Goal: Information Seeking & Learning: Learn about a topic

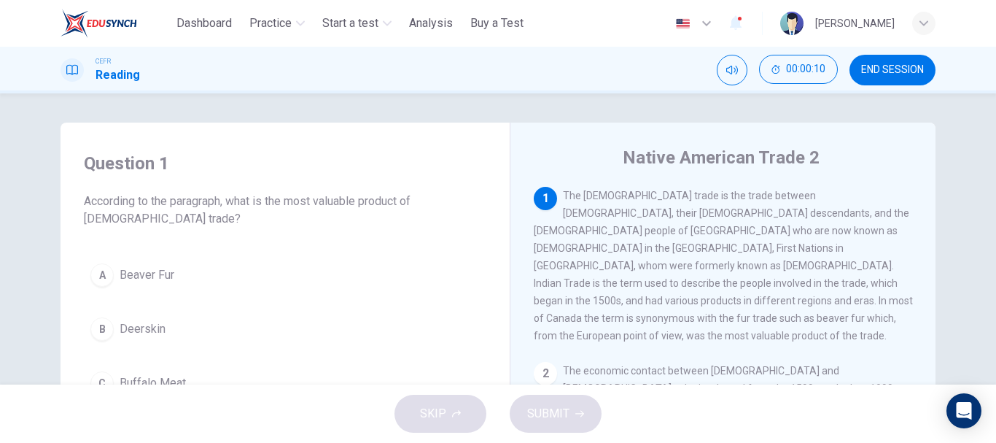
scroll to position [73, 0]
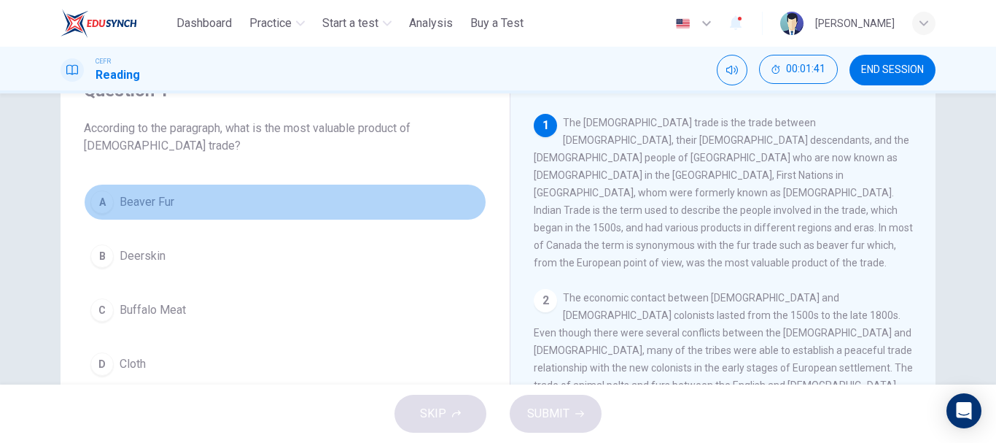
click at [113, 198] on button "A Beaver Fur" at bounding box center [285, 202] width 403 height 36
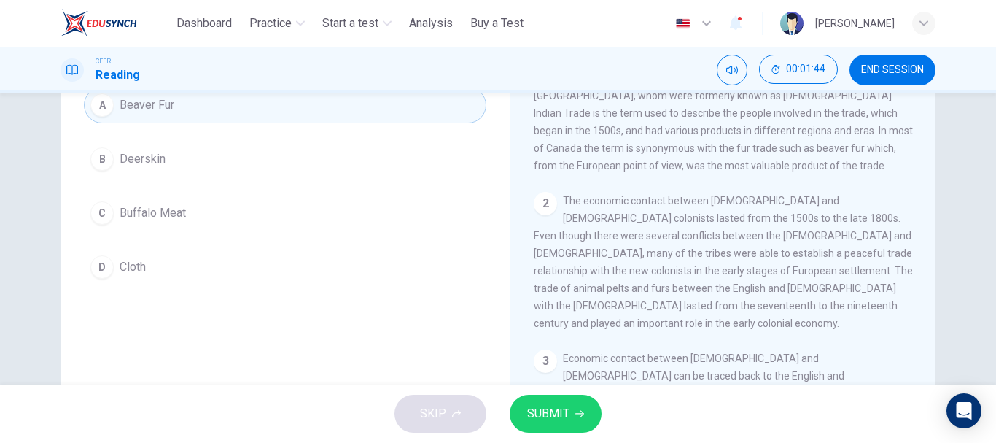
scroll to position [146, 0]
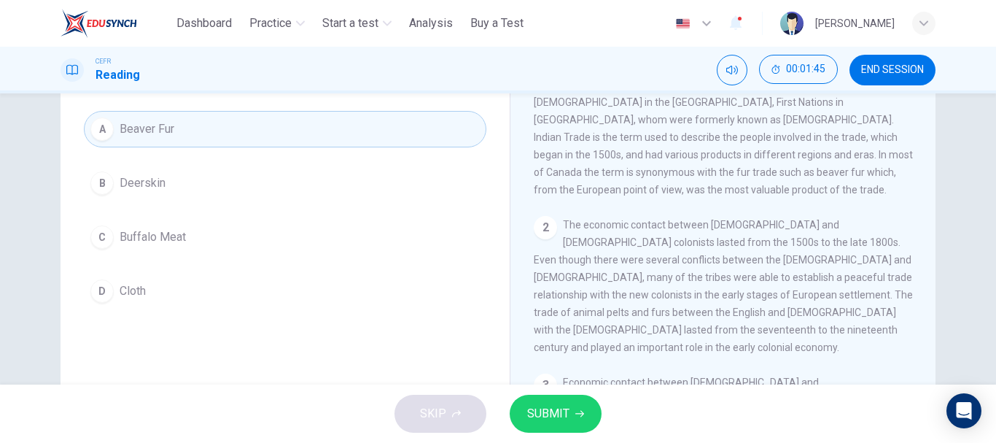
click at [547, 406] on span "SUBMIT" at bounding box center [548, 413] width 42 height 20
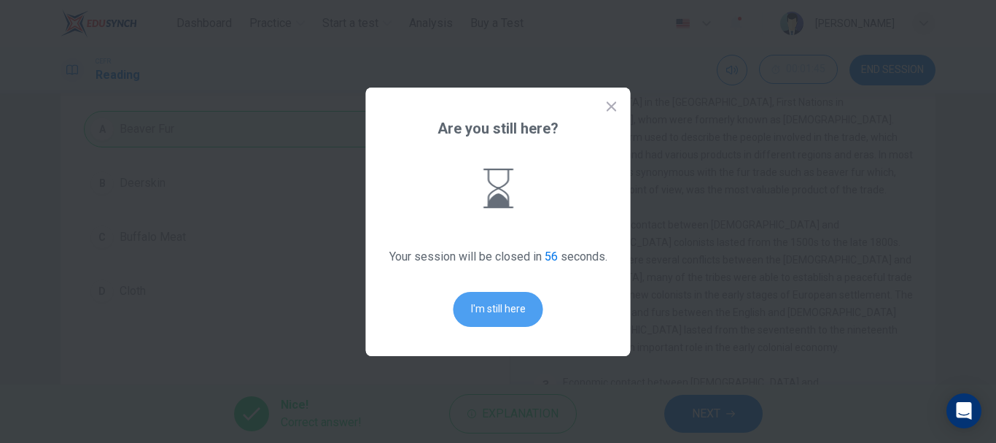
drag, startPoint x: 457, startPoint y: 306, endPoint x: 471, endPoint y: 309, distance: 14.9
click at [471, 309] on button "I'm still here" at bounding box center [499, 309] width 90 height 35
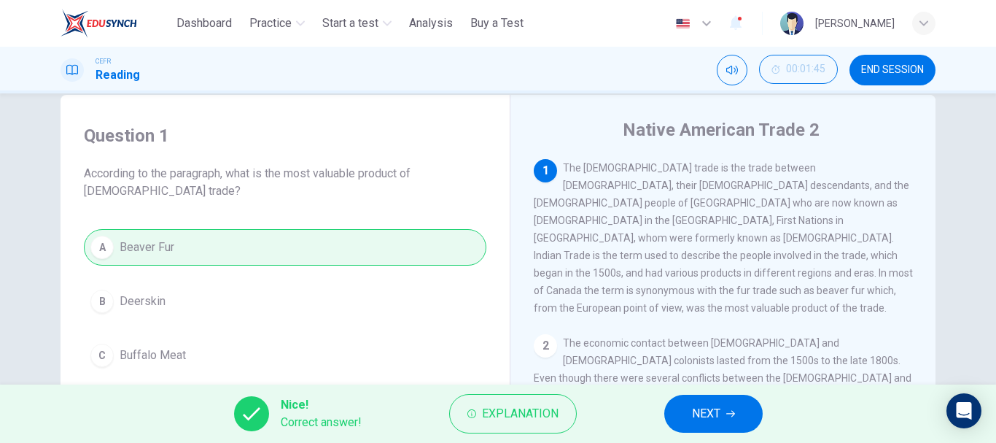
scroll to position [0, 0]
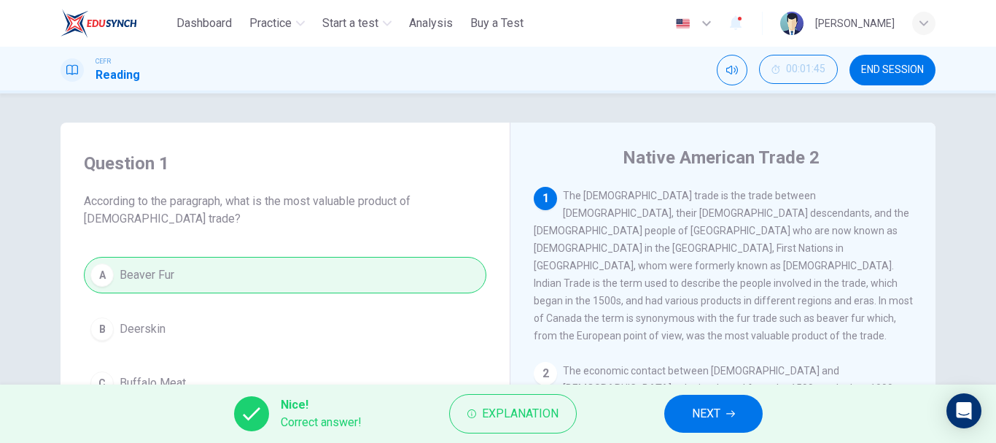
click at [745, 424] on button "NEXT" at bounding box center [713, 414] width 98 height 38
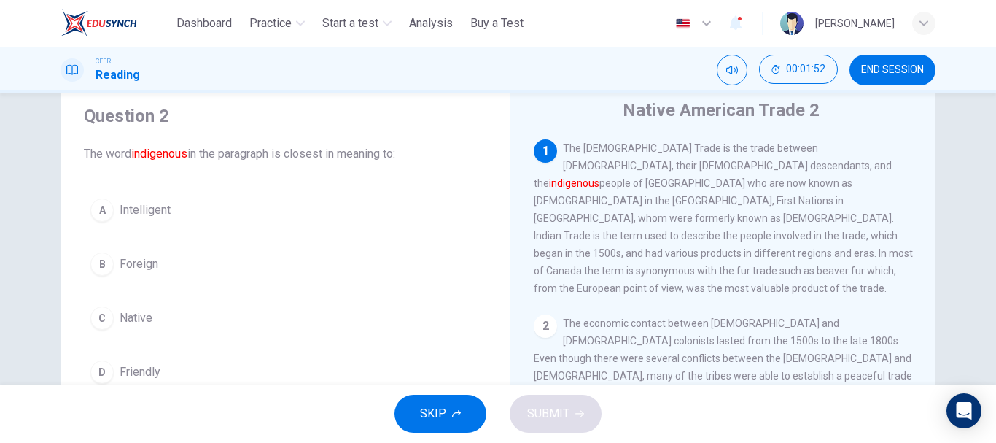
scroll to position [73, 0]
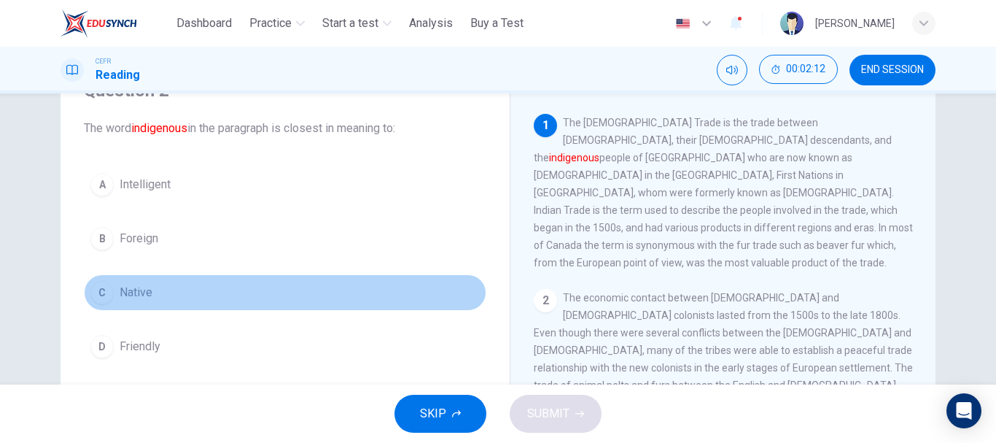
click at [133, 286] on span "Native" at bounding box center [136, 293] width 33 height 18
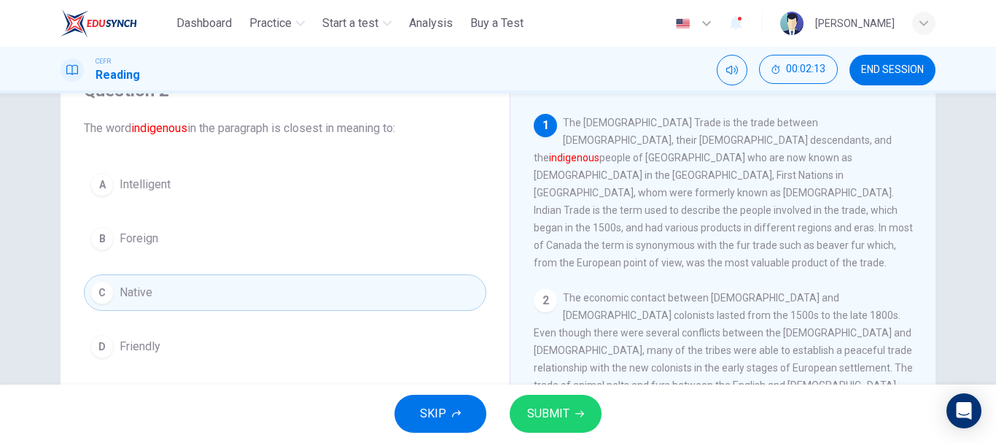
click at [554, 424] on button "SUBMIT" at bounding box center [556, 414] width 92 height 38
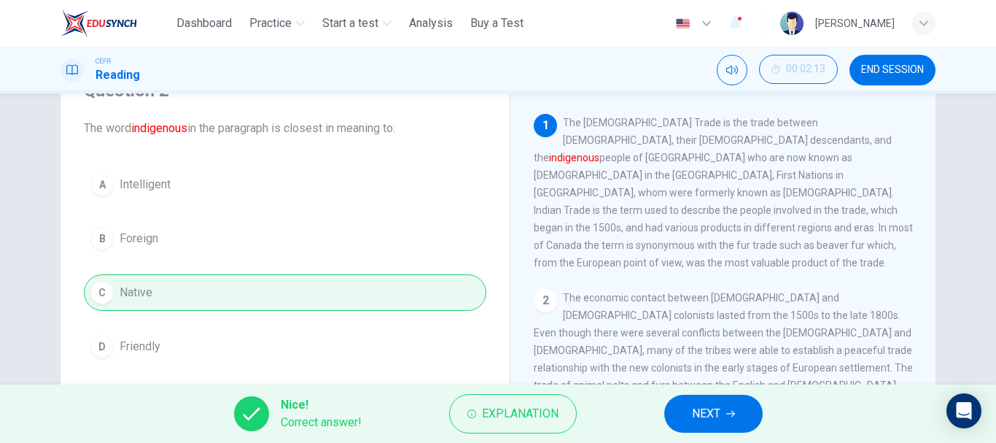
click at [747, 405] on button "NEXT" at bounding box center [713, 414] width 98 height 38
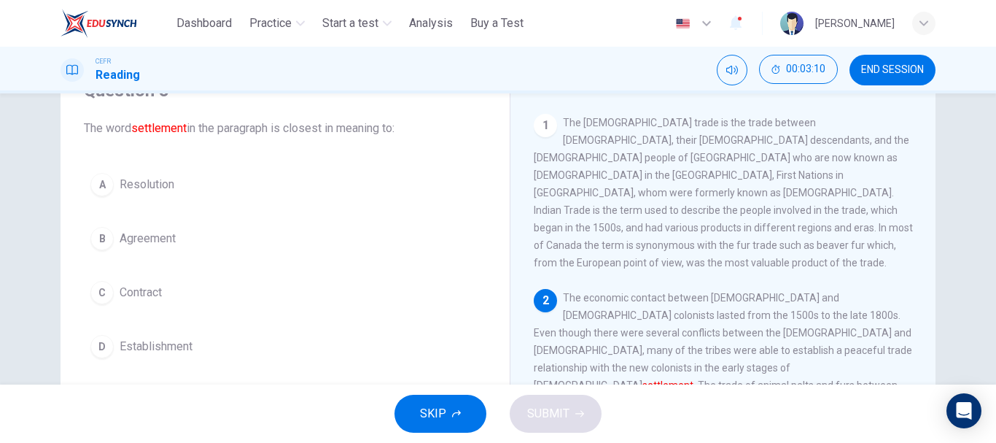
click at [123, 165] on div "Question 3 The word settlement in the paragraph is closest in meaning to: A Res…" at bounding box center [285, 221] width 426 height 315
click at [134, 247] on button "B Agreement" at bounding box center [285, 238] width 403 height 36
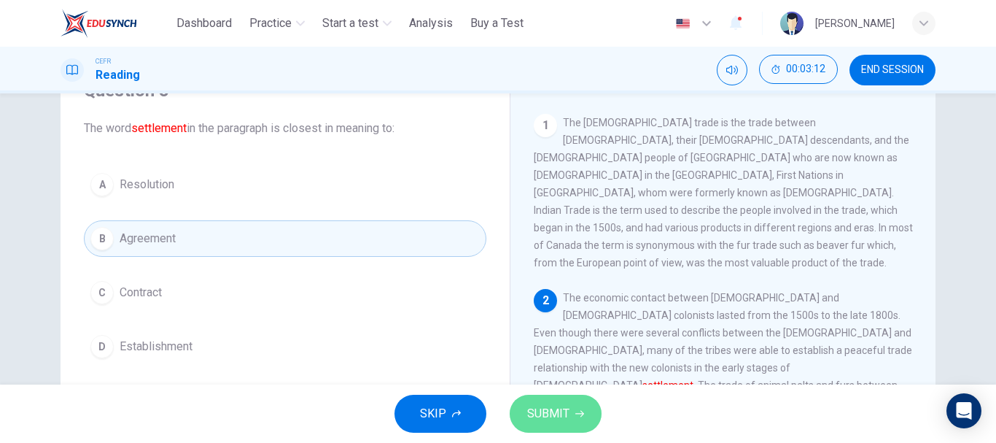
click at [548, 418] on span "SUBMIT" at bounding box center [548, 413] width 42 height 20
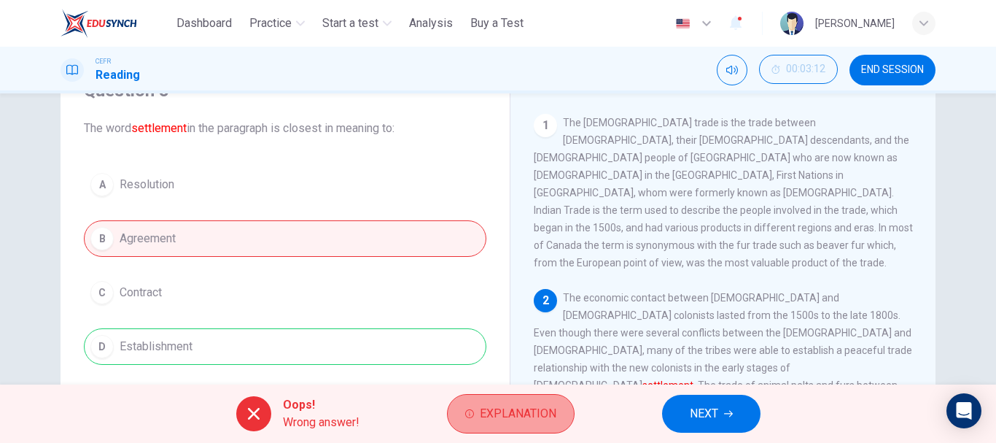
click at [532, 400] on button "Explanation" at bounding box center [511, 413] width 128 height 39
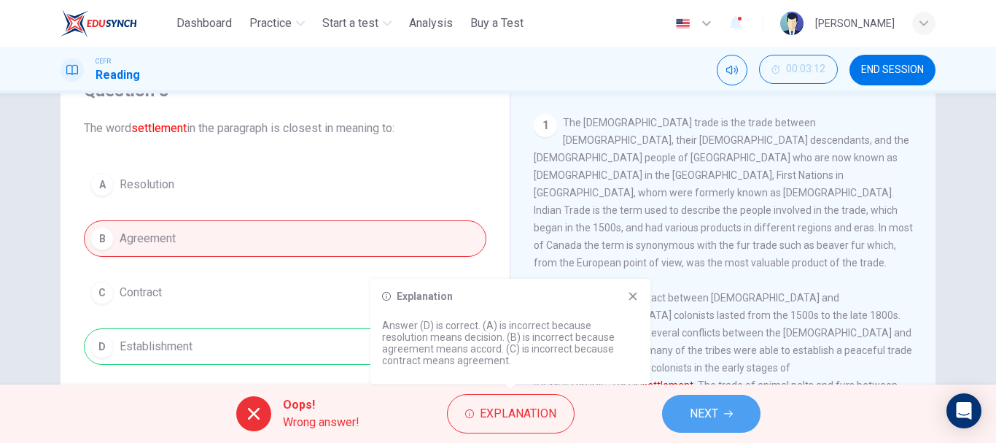
click at [690, 413] on span "NEXT" at bounding box center [704, 413] width 28 height 20
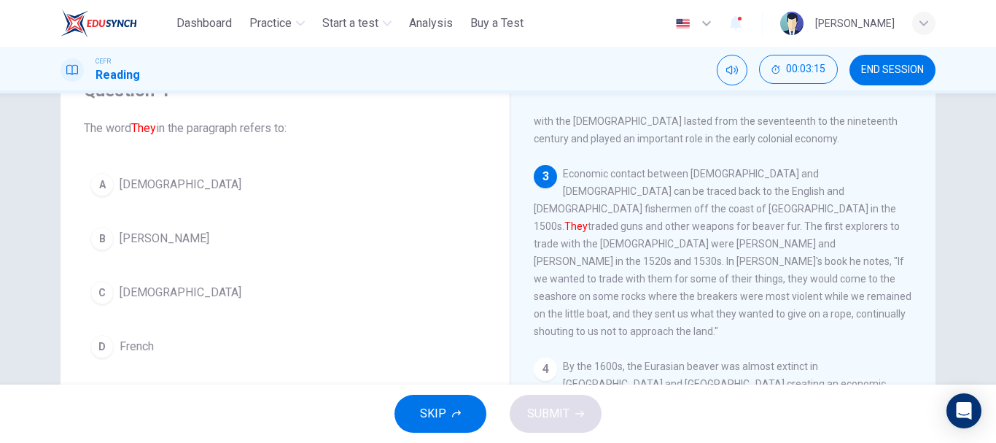
scroll to position [292, 0]
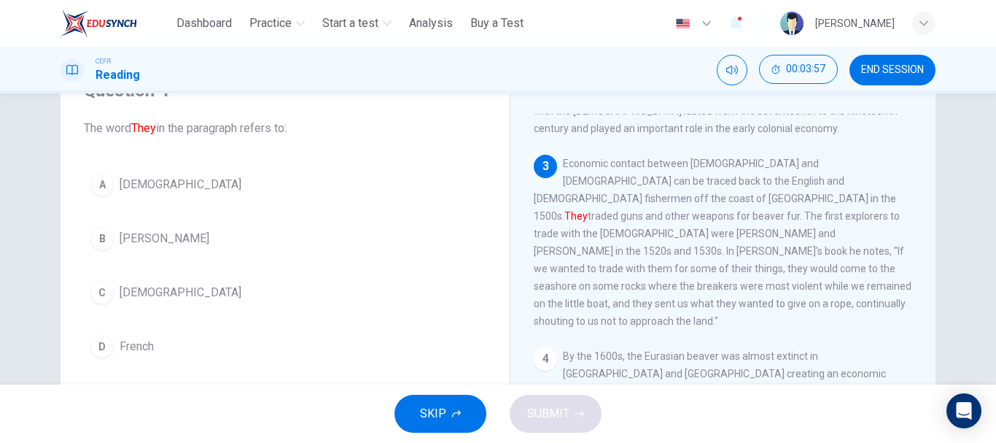
click at [230, 200] on button "A Native Americans" at bounding box center [285, 184] width 403 height 36
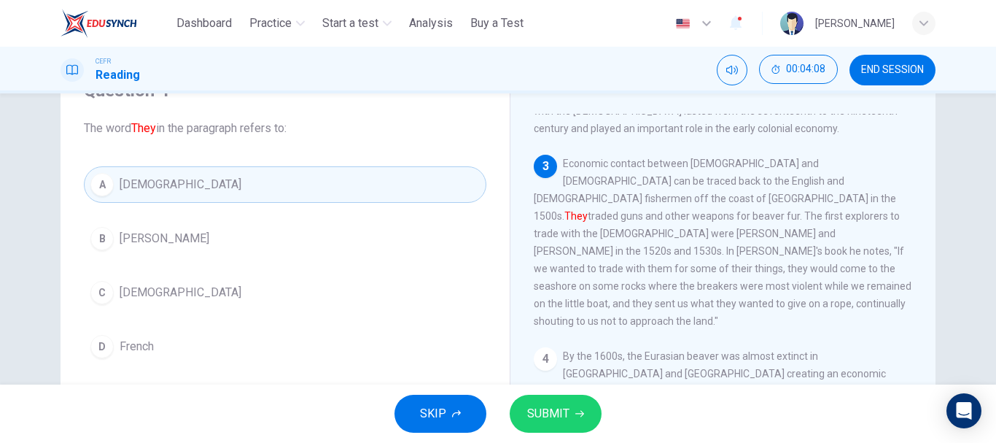
click at [514, 398] on div "SKIP SUBMIT" at bounding box center [498, 413] width 996 height 58
click at [547, 419] on span "SUBMIT" at bounding box center [548, 413] width 42 height 20
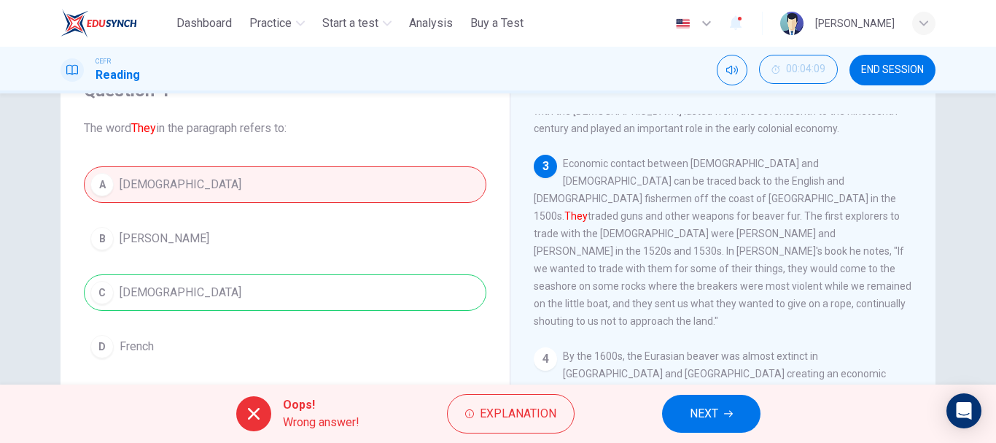
click at [737, 424] on button "NEXT" at bounding box center [711, 414] width 98 height 38
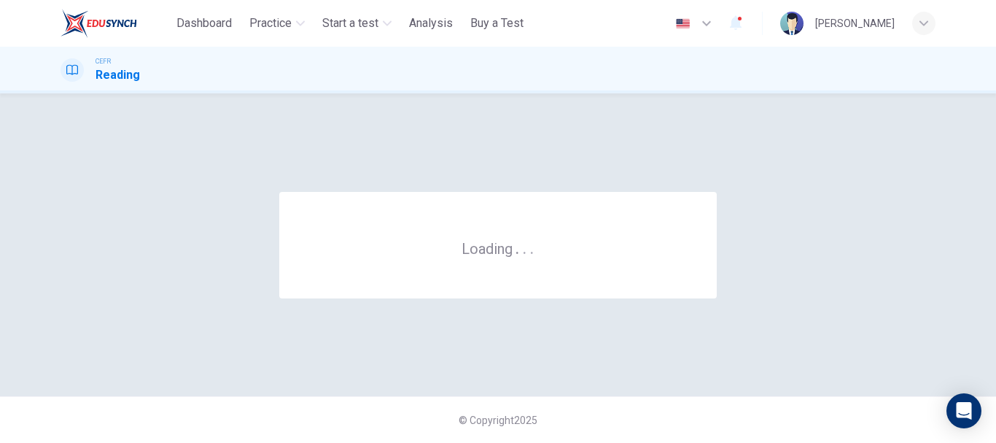
scroll to position [0, 0]
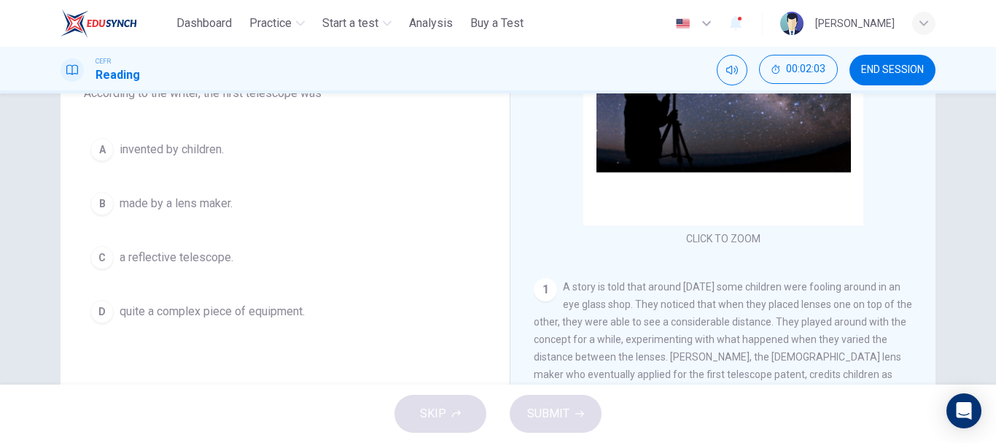
scroll to position [55, 0]
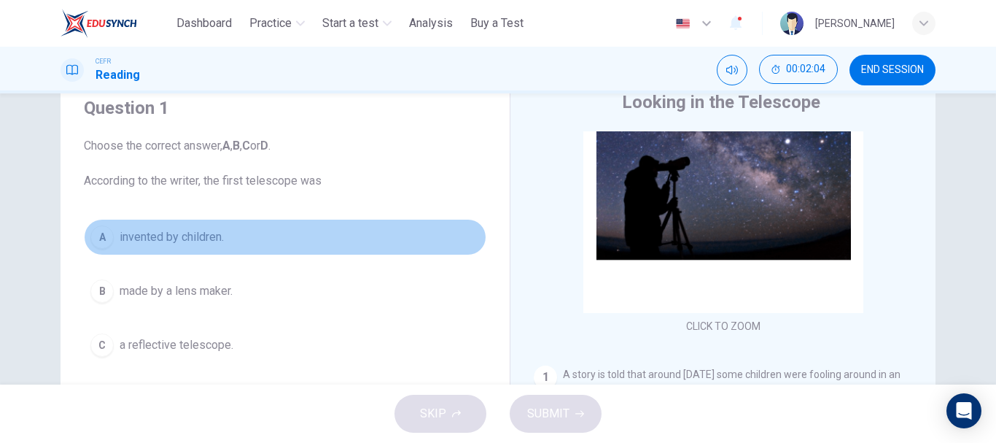
click at [209, 231] on span "invented by children." at bounding box center [172, 237] width 104 height 18
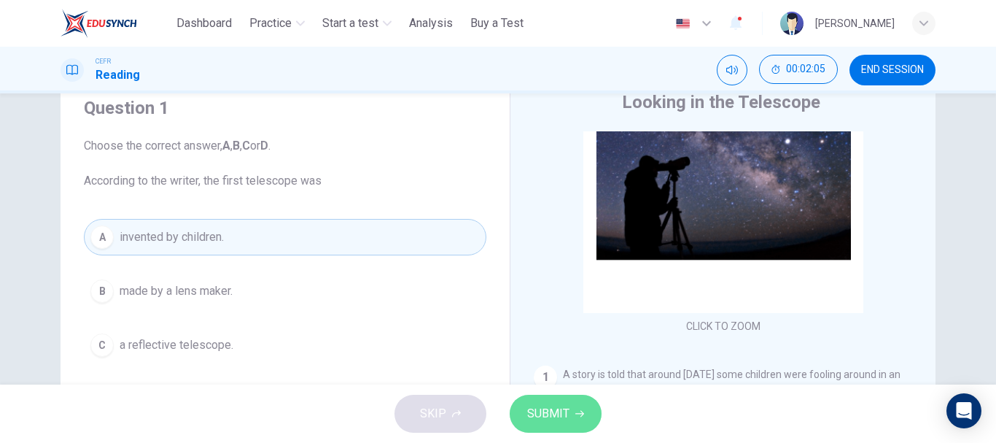
click at [550, 405] on span "SUBMIT" at bounding box center [548, 413] width 42 height 20
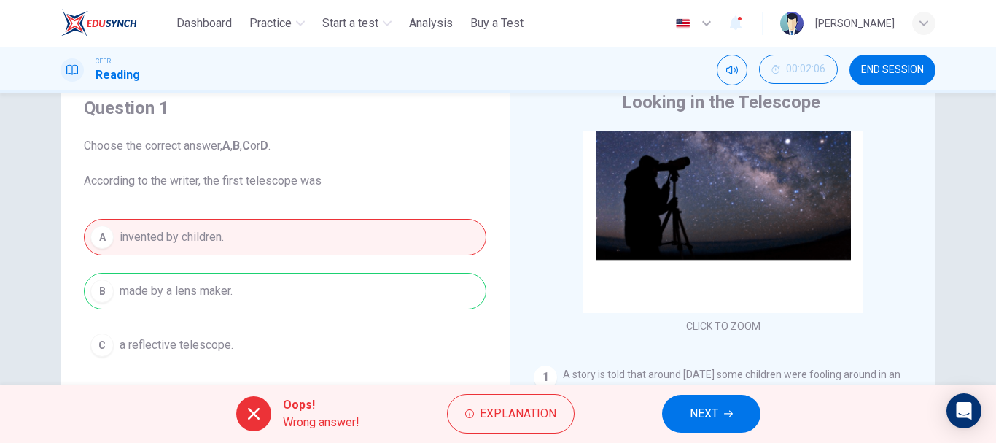
click at [718, 411] on span "NEXT" at bounding box center [704, 413] width 28 height 20
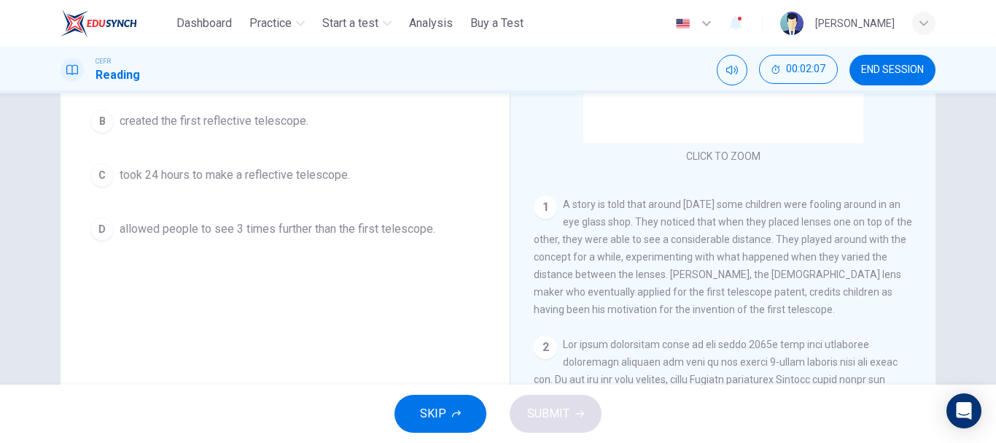
scroll to position [274, 0]
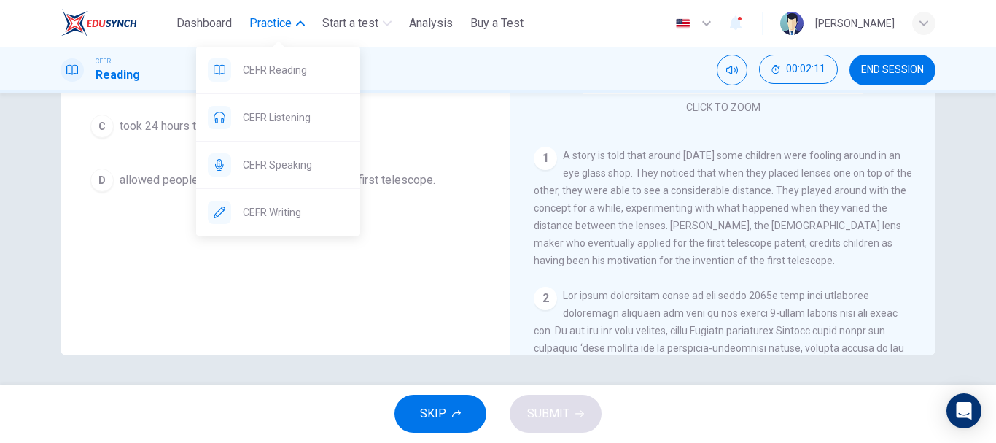
click at [284, 28] on span "Practice" at bounding box center [270, 24] width 42 height 18
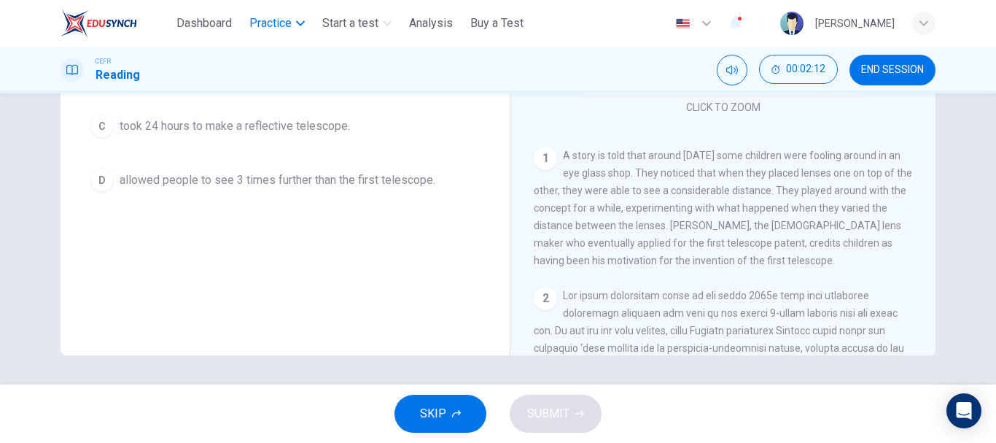
click at [268, 18] on span "Practice" at bounding box center [270, 24] width 42 height 18
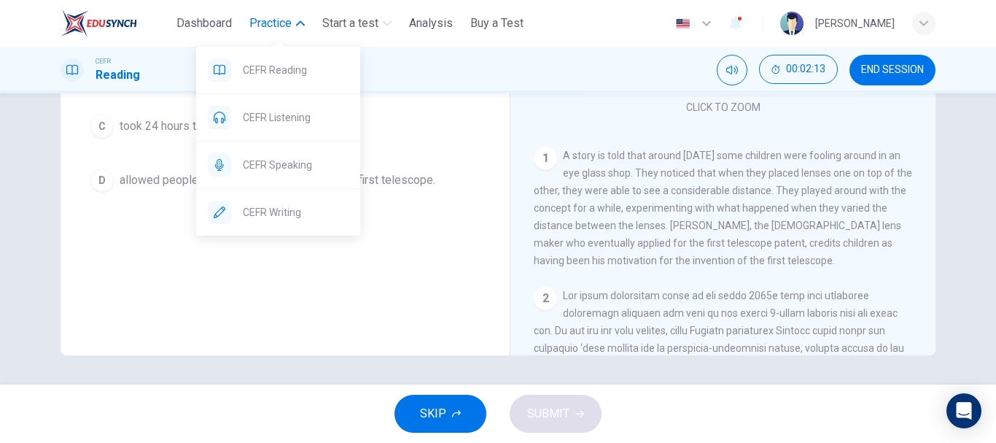
click at [271, 31] on span "Practice" at bounding box center [270, 24] width 42 height 18
click at [279, 154] on div "CEFR Speaking" at bounding box center [278, 164] width 164 height 47
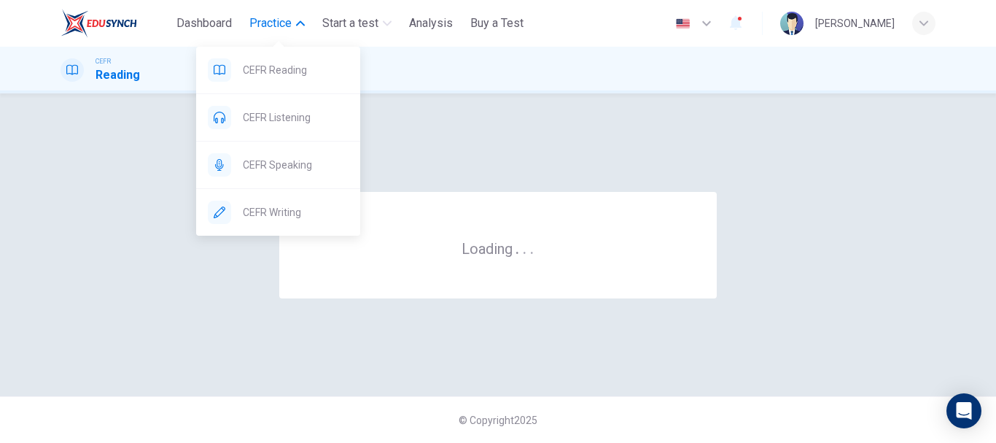
scroll to position [0, 0]
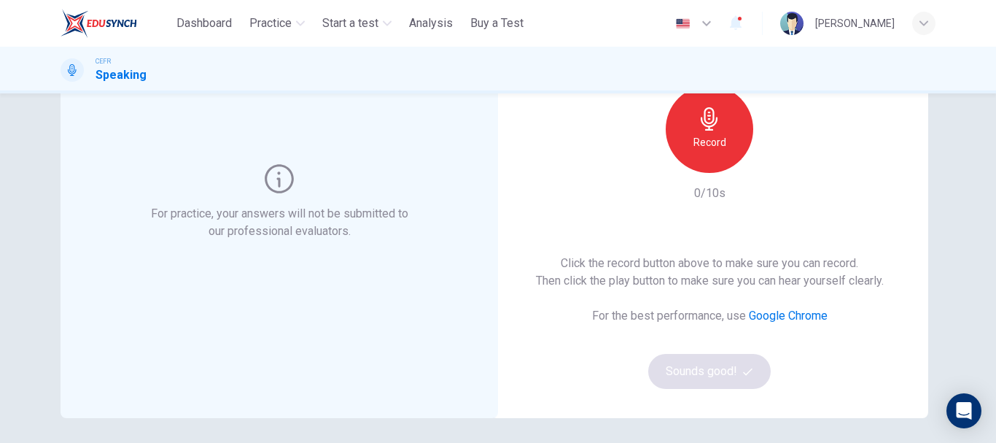
scroll to position [146, 0]
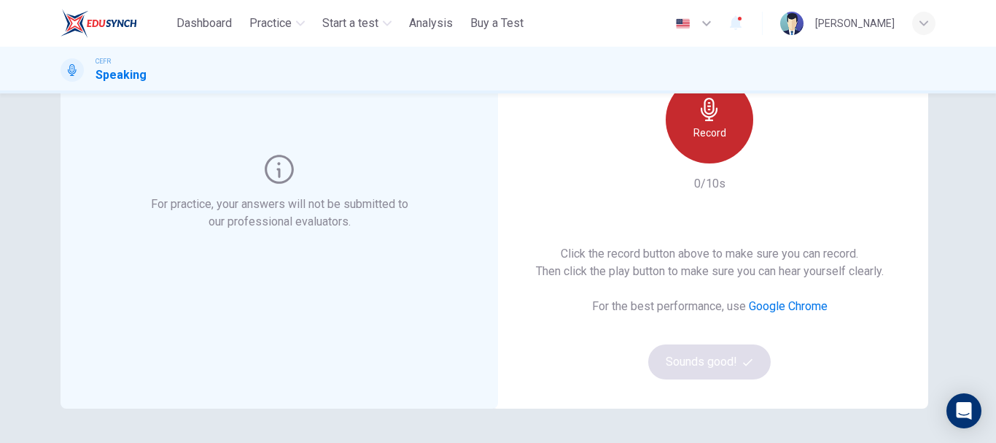
click at [700, 128] on h6 "Record" at bounding box center [710, 133] width 33 height 18
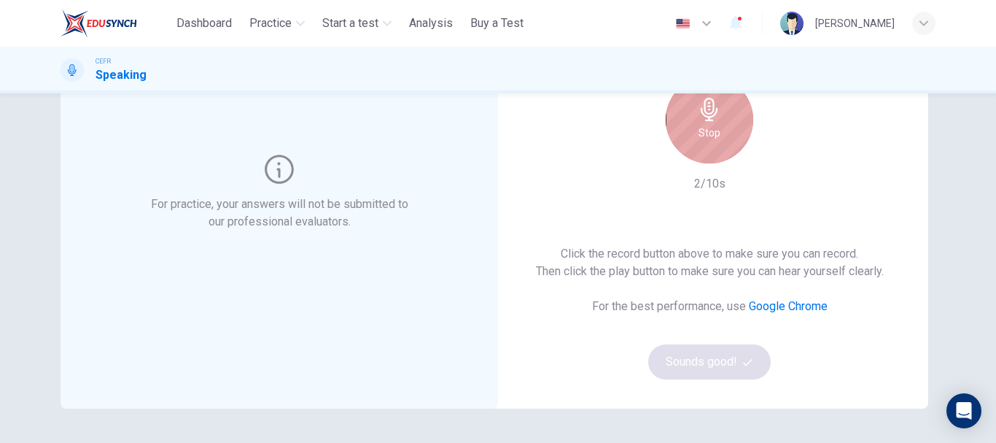
click at [700, 128] on h6 "Stop" at bounding box center [710, 133] width 22 height 18
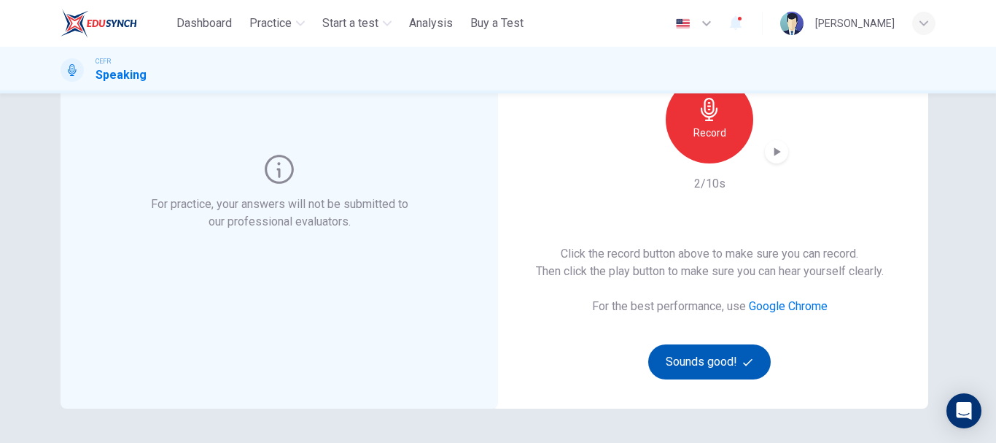
click at [698, 357] on button "Sounds good!" at bounding box center [709, 361] width 123 height 35
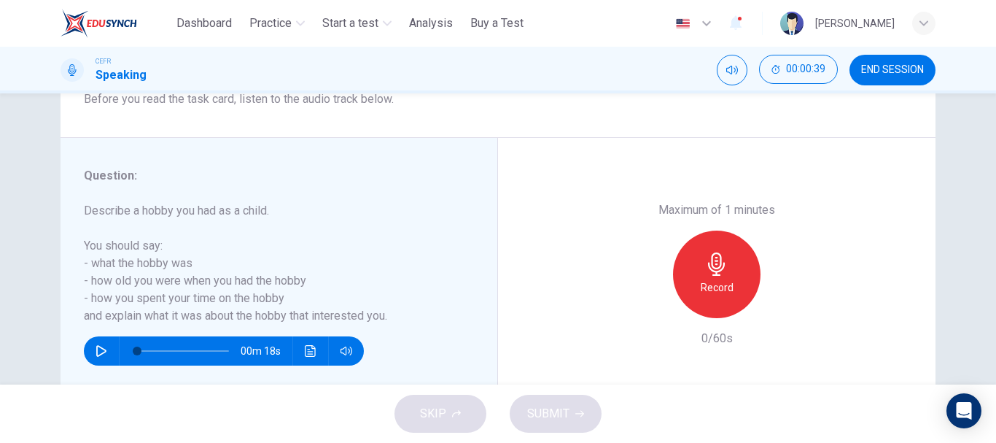
scroll to position [274, 0]
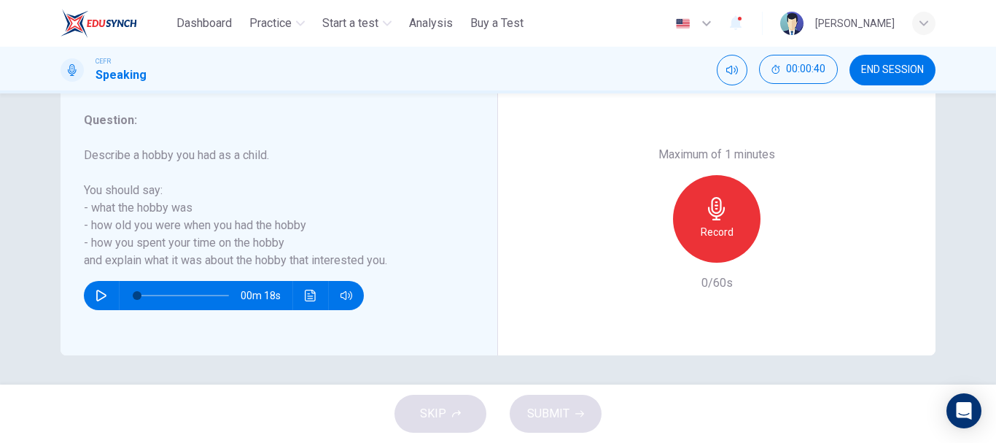
click at [96, 294] on icon "button" at bounding box center [102, 296] width 12 height 12
type input "*"
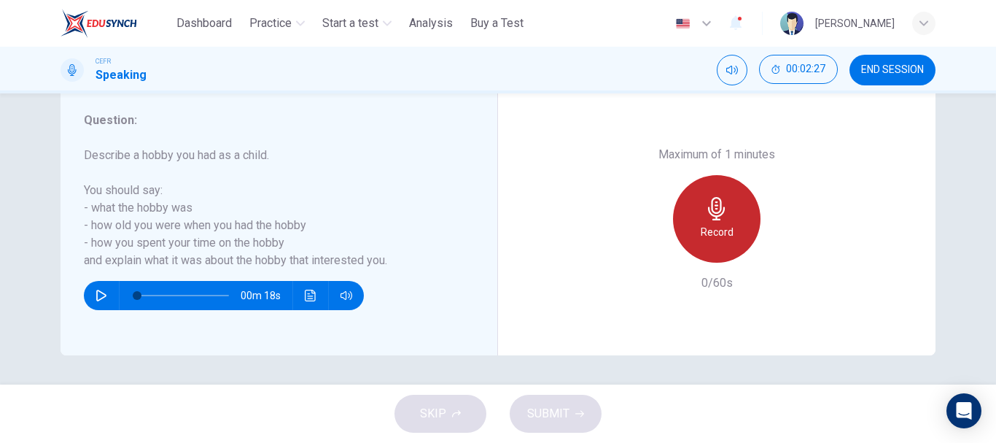
click at [715, 223] on h6 "Record" at bounding box center [717, 232] width 33 height 18
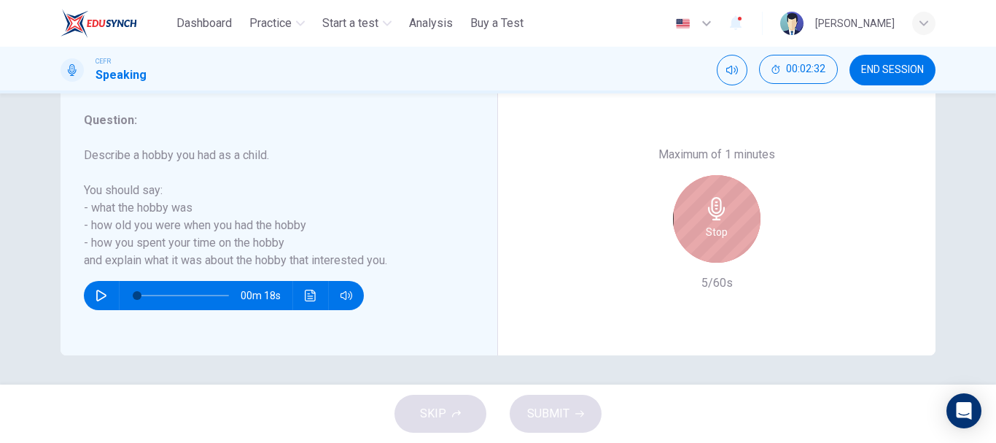
click at [715, 223] on h6 "Stop" at bounding box center [717, 232] width 22 height 18
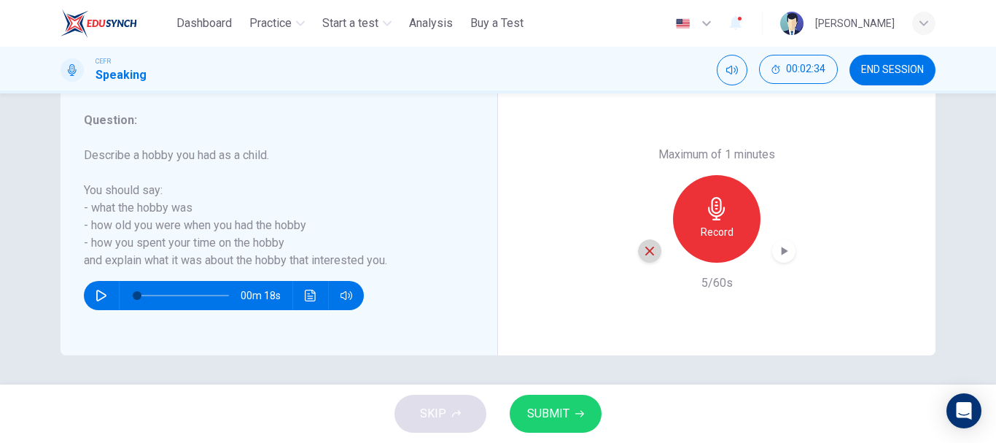
click at [648, 243] on div "button" at bounding box center [649, 250] width 23 height 23
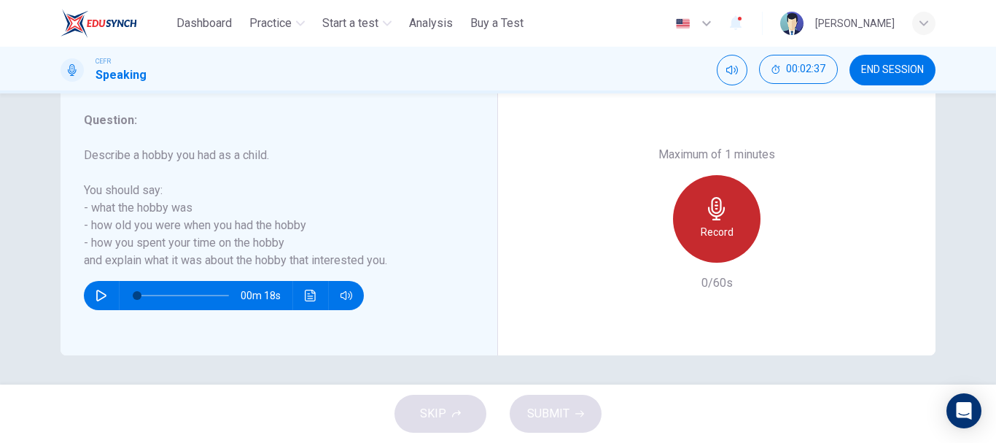
click at [717, 207] on icon "button" at bounding box center [716, 208] width 17 height 23
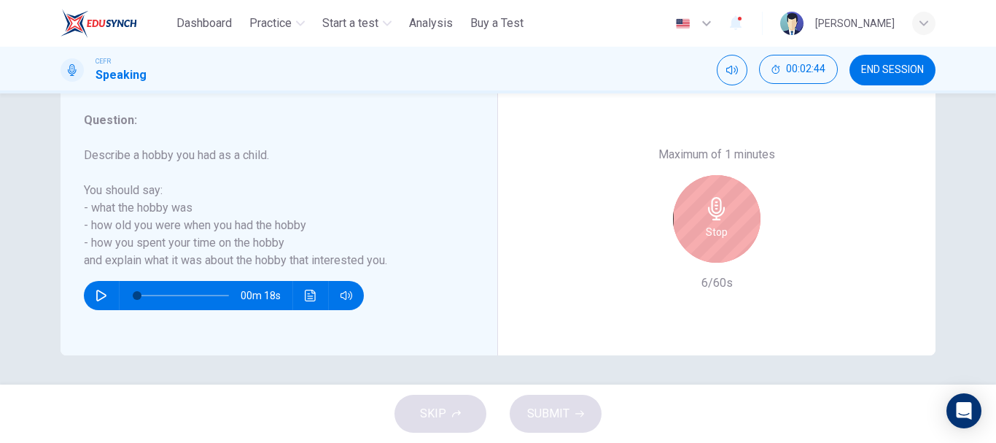
click at [729, 226] on div "Stop" at bounding box center [717, 219] width 88 height 88
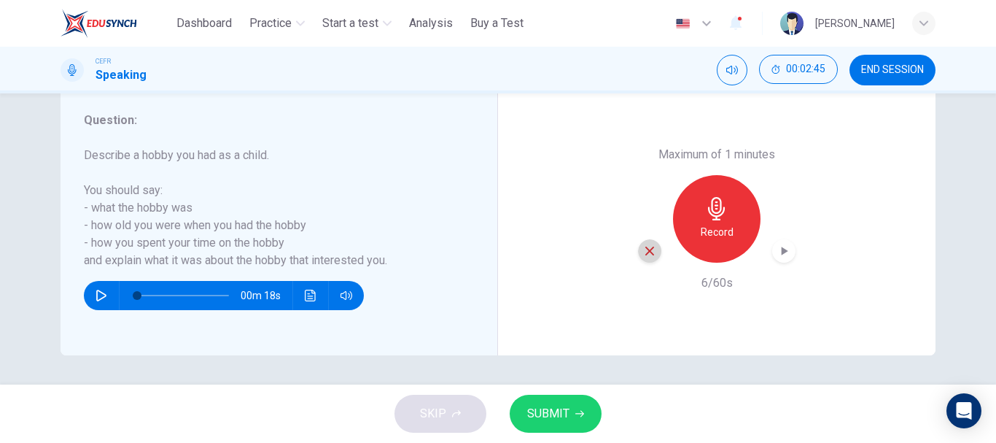
click at [648, 248] on icon "button" at bounding box center [649, 251] width 9 height 9
click at [710, 205] on icon "button" at bounding box center [716, 208] width 23 height 23
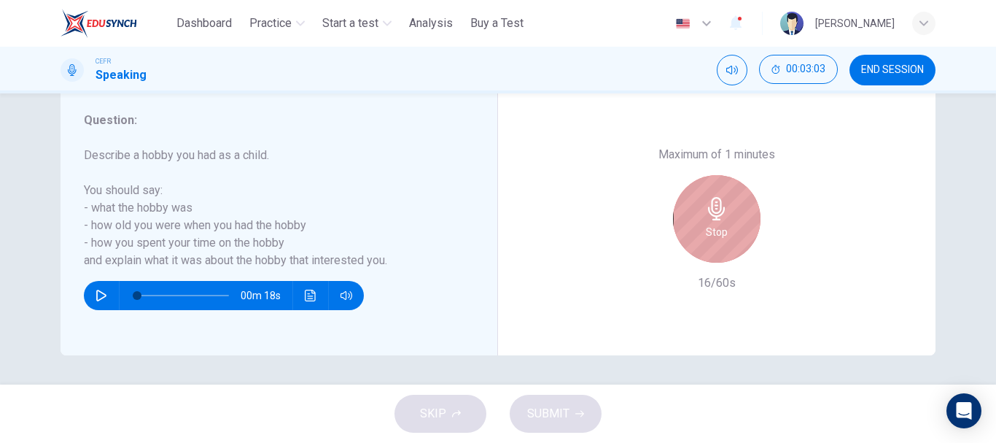
click at [710, 205] on icon "button" at bounding box center [716, 208] width 23 height 23
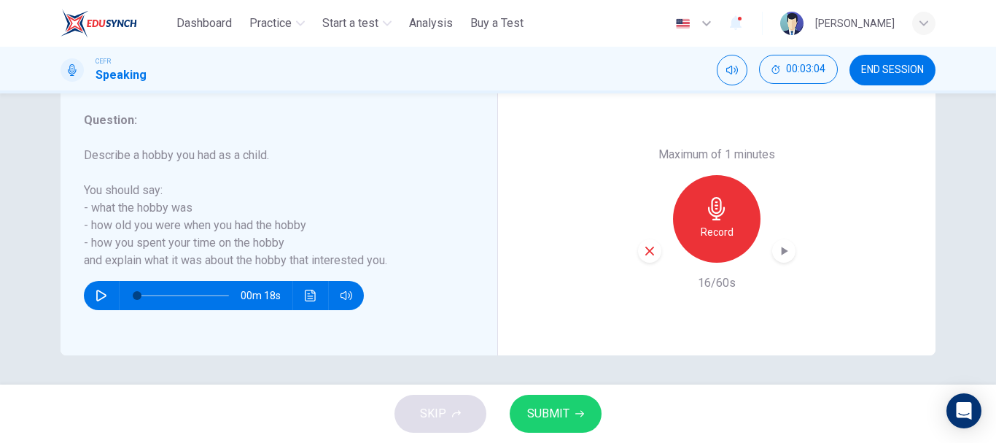
click at [648, 247] on icon "button" at bounding box center [649, 250] width 13 height 13
click at [718, 204] on icon "button" at bounding box center [716, 208] width 23 height 23
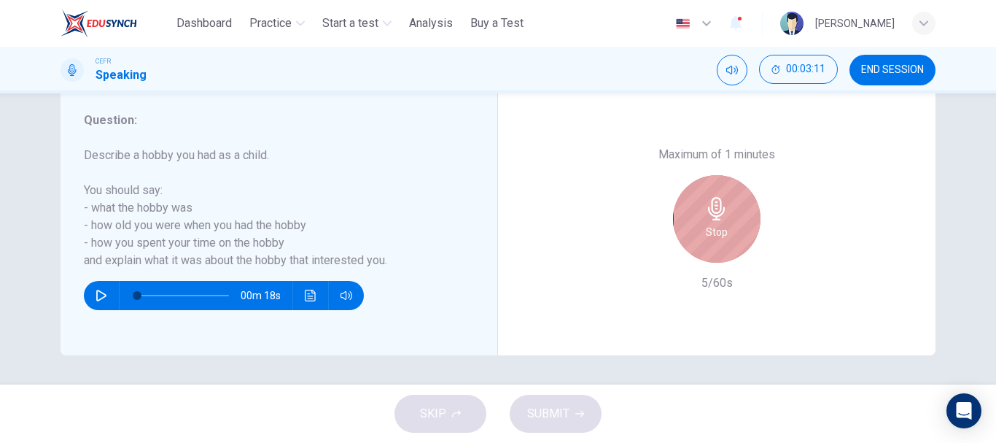
click at [718, 203] on icon "button" at bounding box center [716, 208] width 23 height 23
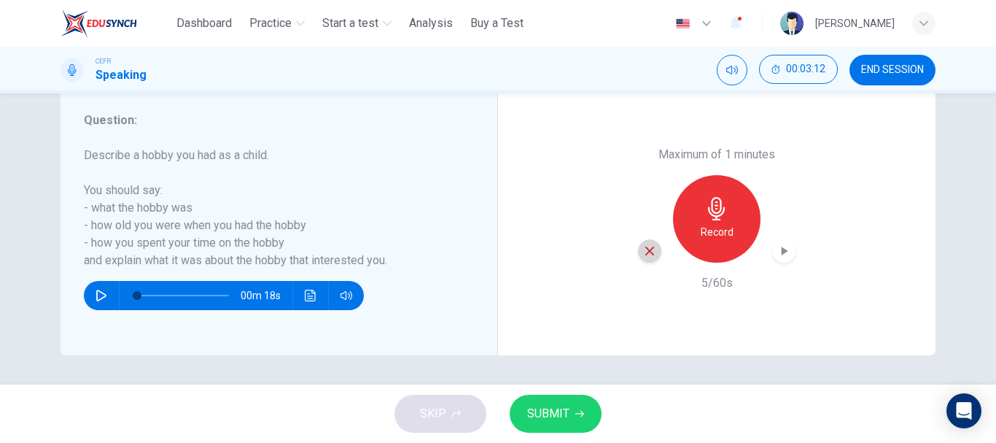
click at [650, 255] on icon "button" at bounding box center [649, 251] width 9 height 9
click at [710, 199] on icon "button" at bounding box center [716, 208] width 17 height 23
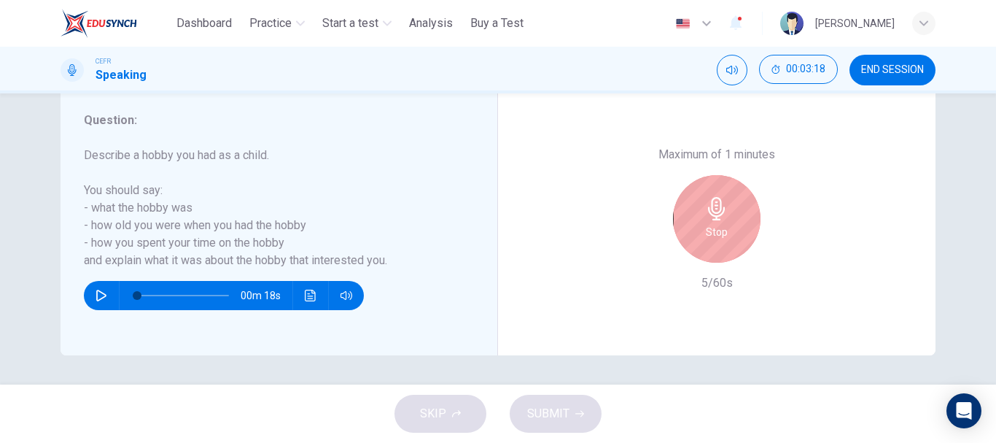
click at [710, 199] on icon "button" at bounding box center [716, 208] width 17 height 23
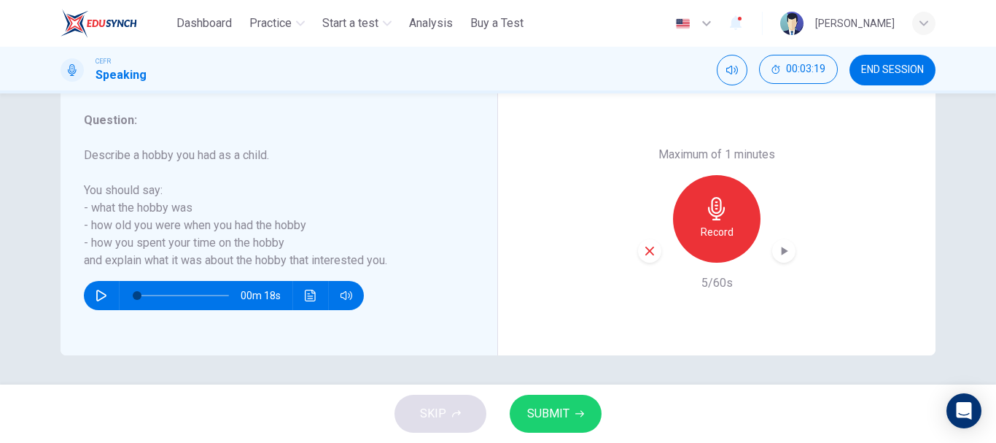
click at [638, 249] on div "button" at bounding box center [649, 250] width 23 height 23
click at [709, 197] on icon "button" at bounding box center [716, 208] width 23 height 23
click at [558, 423] on span "SUBMIT" at bounding box center [548, 413] width 42 height 20
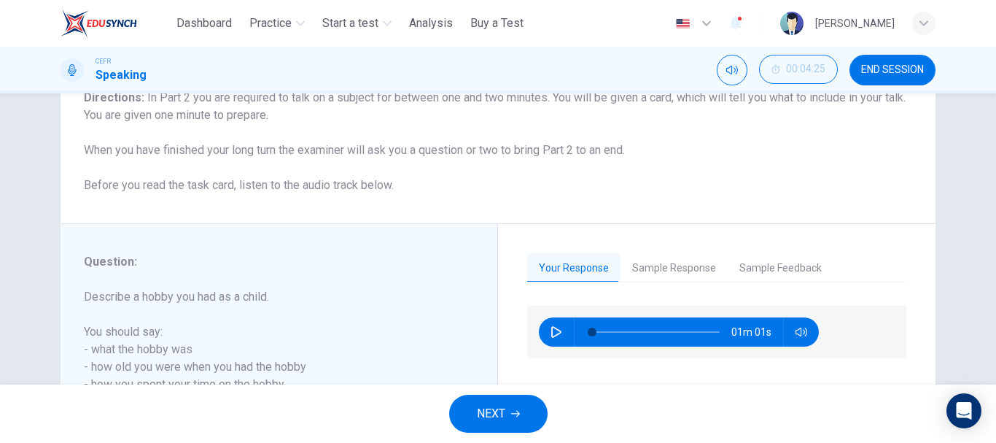
scroll to position [128, 0]
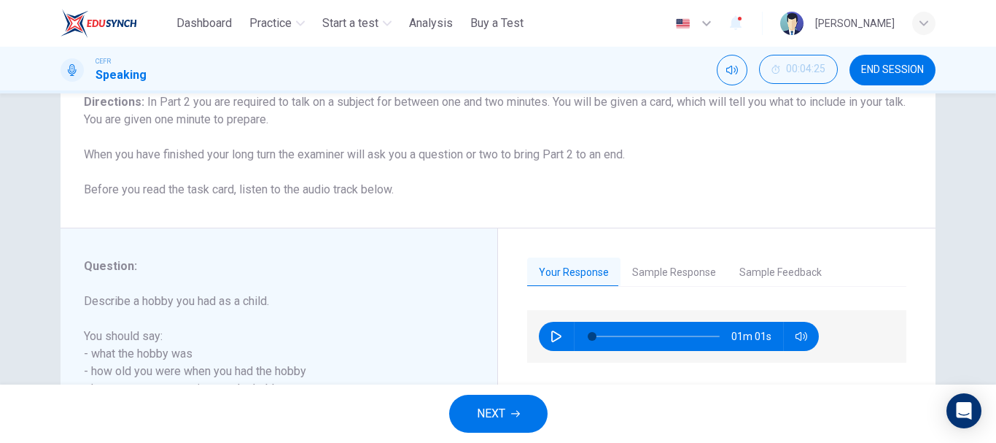
click at [503, 395] on div "NEXT" at bounding box center [498, 413] width 996 height 58
click at [670, 264] on button "Sample Response" at bounding box center [674, 272] width 107 height 31
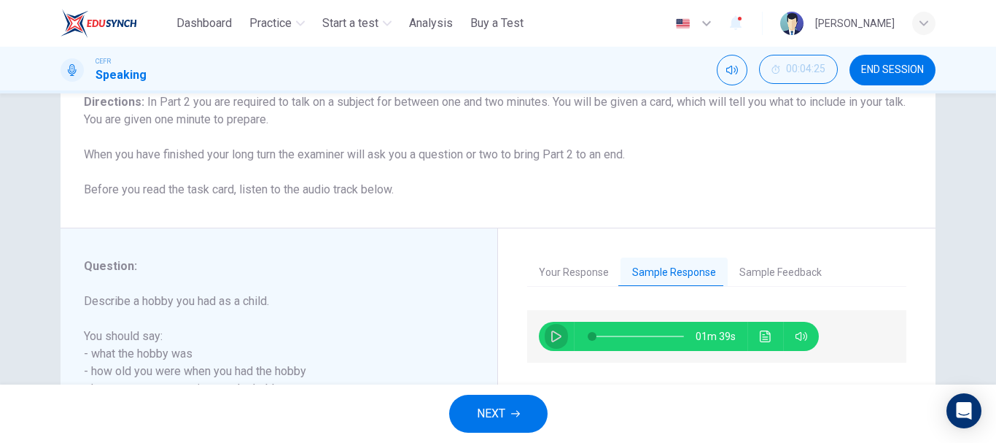
click at [551, 333] on icon "button" at bounding box center [556, 336] width 10 height 12
click at [755, 272] on button "Sample Feedback" at bounding box center [781, 272] width 106 height 31
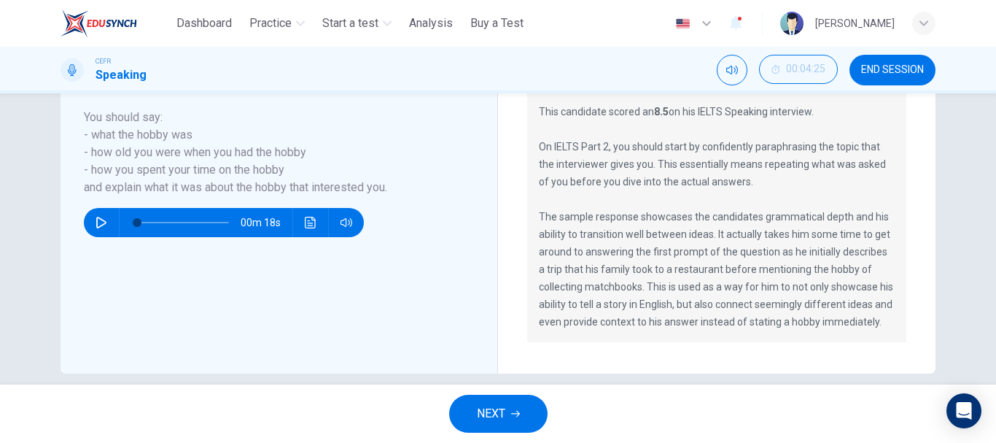
scroll to position [274, 0]
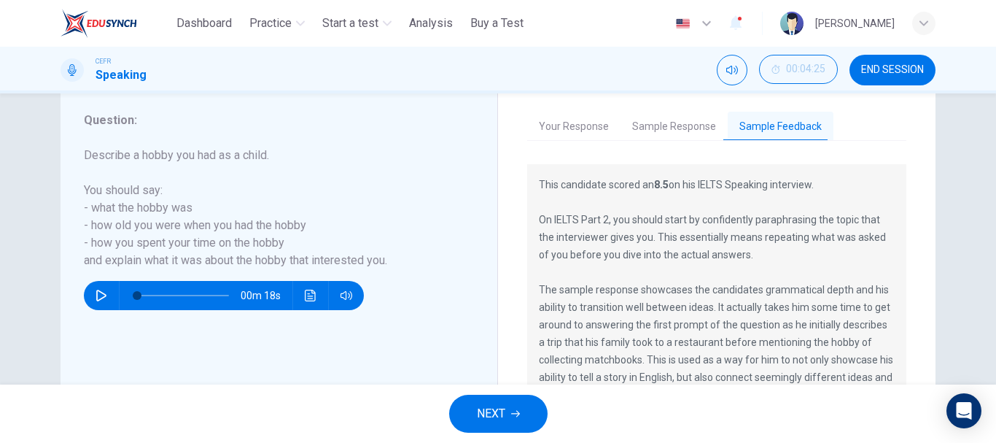
click at [668, 125] on button "Sample Response" at bounding box center [674, 127] width 107 height 31
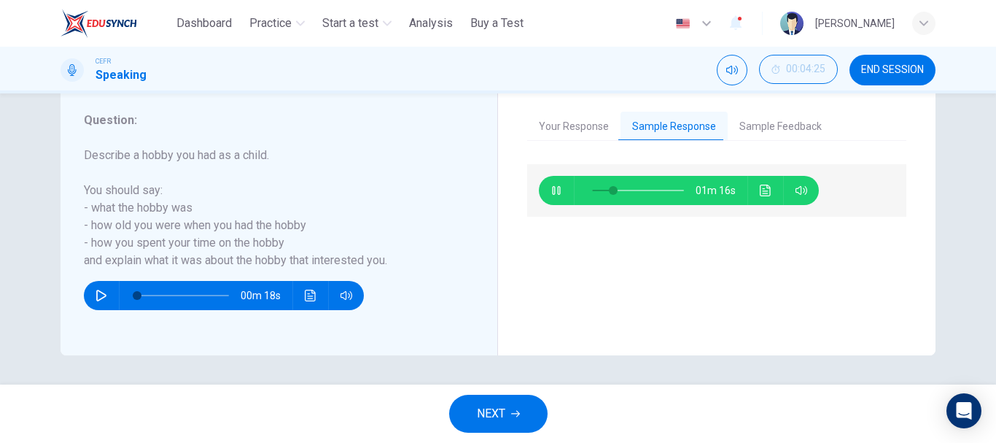
click at [766, 115] on button "Sample Feedback" at bounding box center [781, 127] width 106 height 31
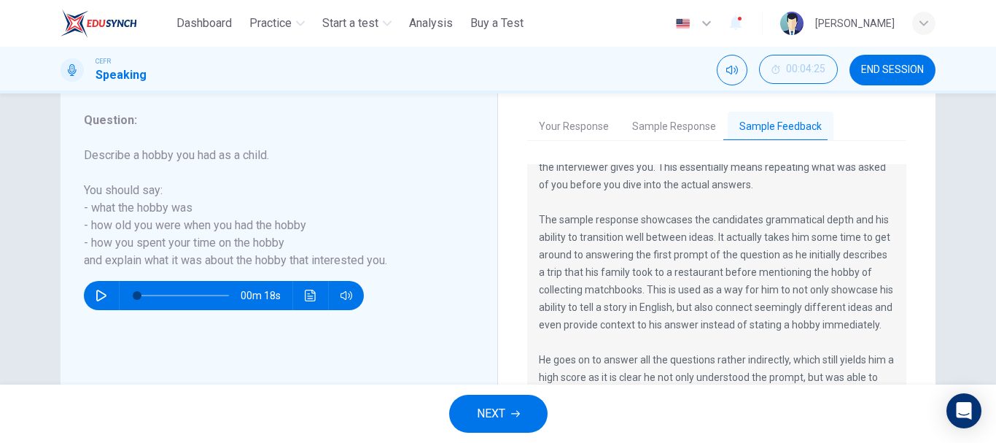
scroll to position [88, 0]
click at [769, 130] on button "Sample Feedback" at bounding box center [781, 127] width 106 height 31
click at [694, 115] on button "Sample Response" at bounding box center [674, 127] width 107 height 31
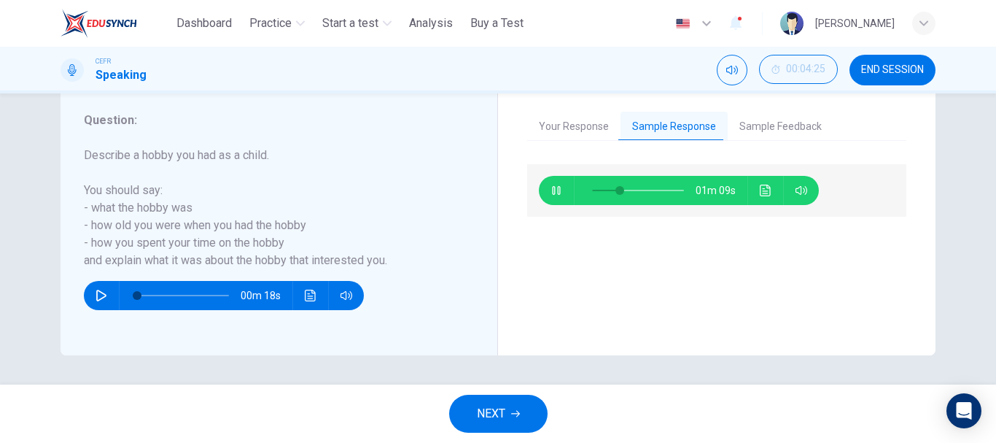
click at [776, 115] on button "Sample Feedback" at bounding box center [781, 127] width 106 height 31
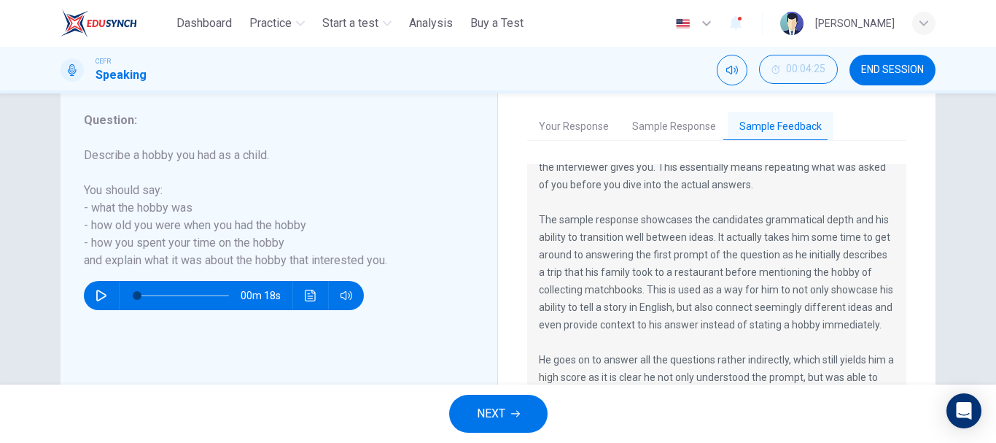
click at [602, 114] on button "Your Response" at bounding box center [573, 127] width 93 height 31
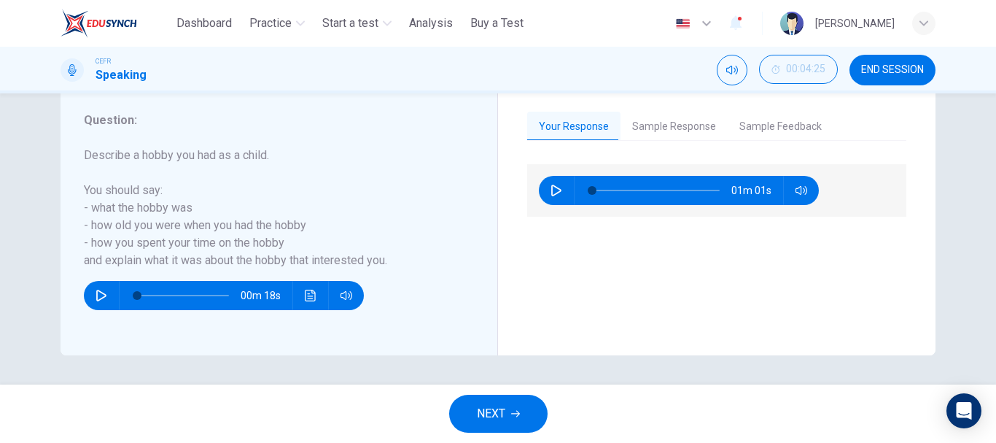
click at [651, 114] on button "Sample Response" at bounding box center [674, 127] width 107 height 31
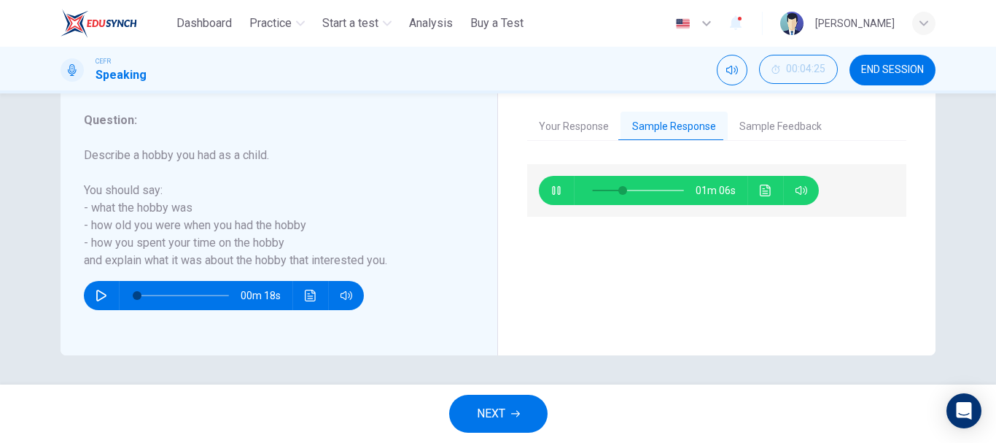
click at [777, 116] on button "Sample Feedback" at bounding box center [781, 127] width 106 height 31
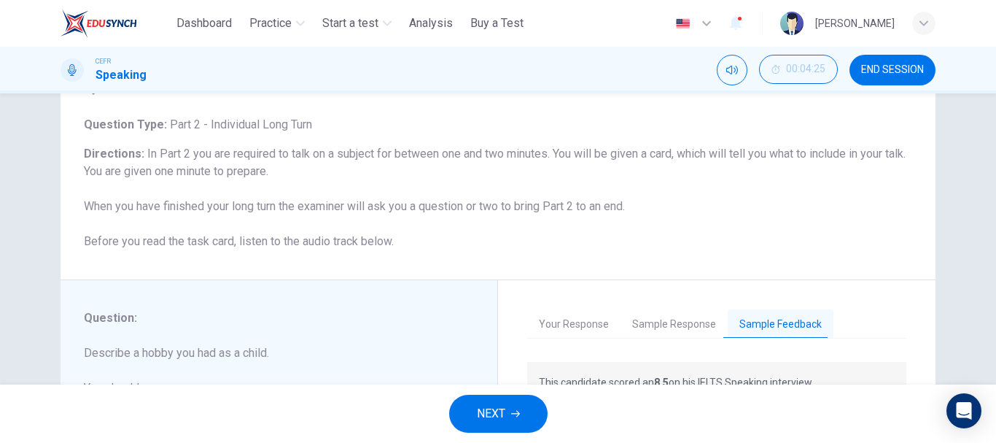
scroll to position [74, 0]
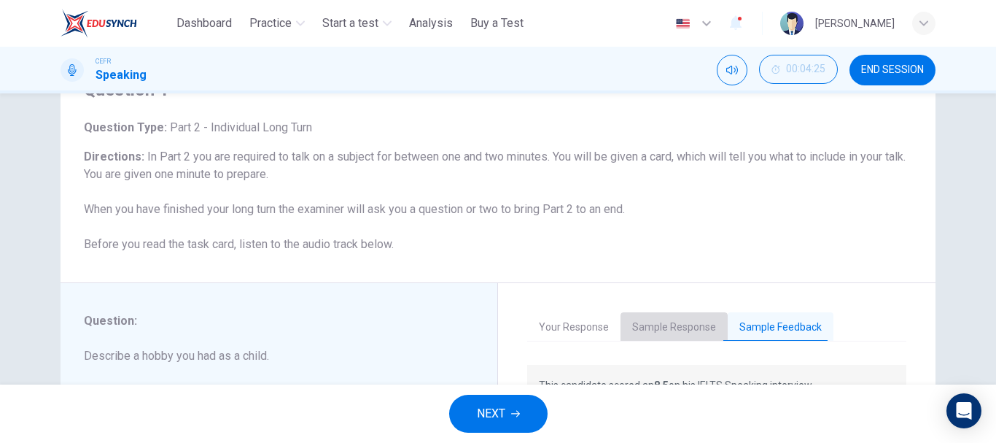
click at [683, 319] on button "Sample Response" at bounding box center [674, 327] width 107 height 31
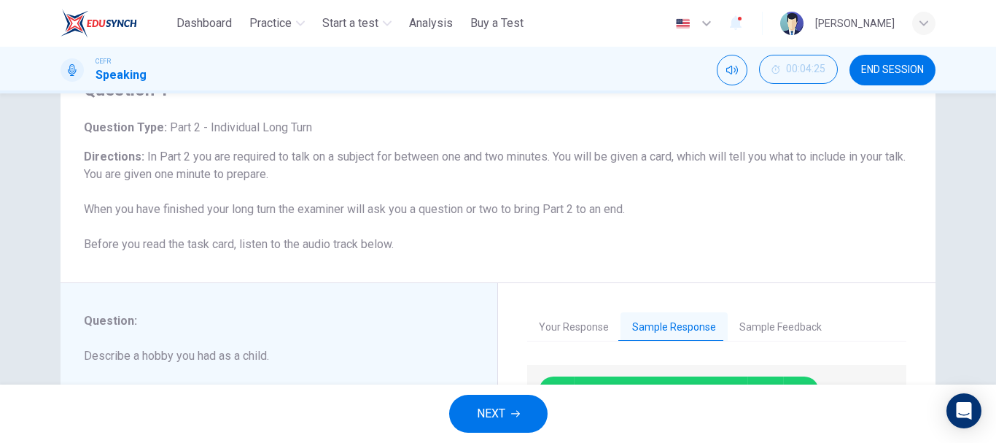
scroll to position [274, 0]
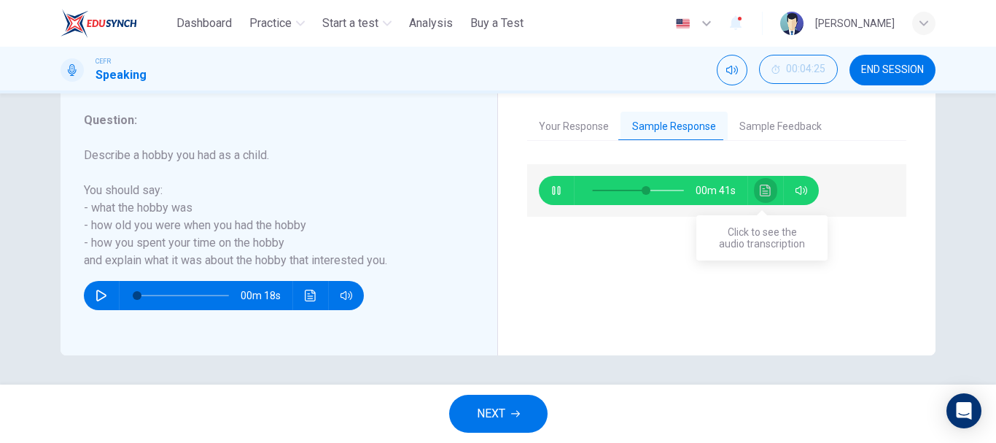
click at [755, 195] on button "Click to see the audio transcription" at bounding box center [765, 190] width 23 height 29
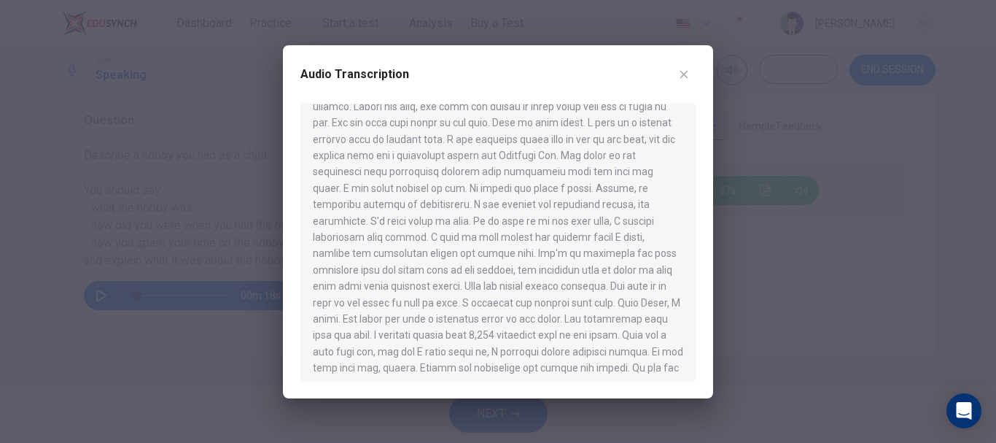
scroll to position [74, 0]
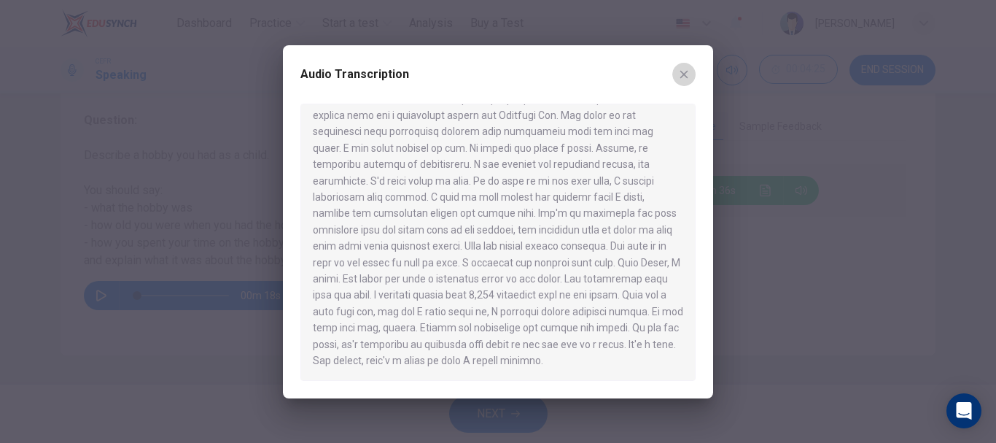
click at [686, 74] on icon "button" at bounding box center [684, 75] width 12 height 12
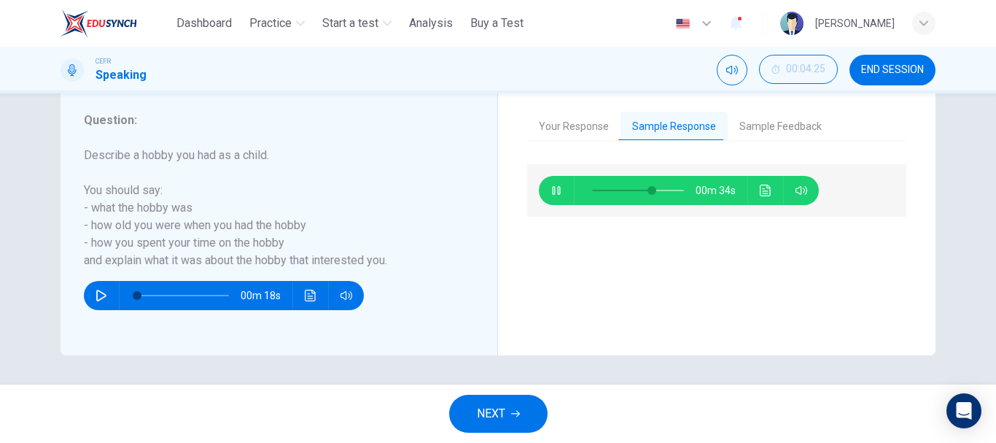
type input "**"
click at [488, 413] on span "NEXT" at bounding box center [491, 413] width 28 height 20
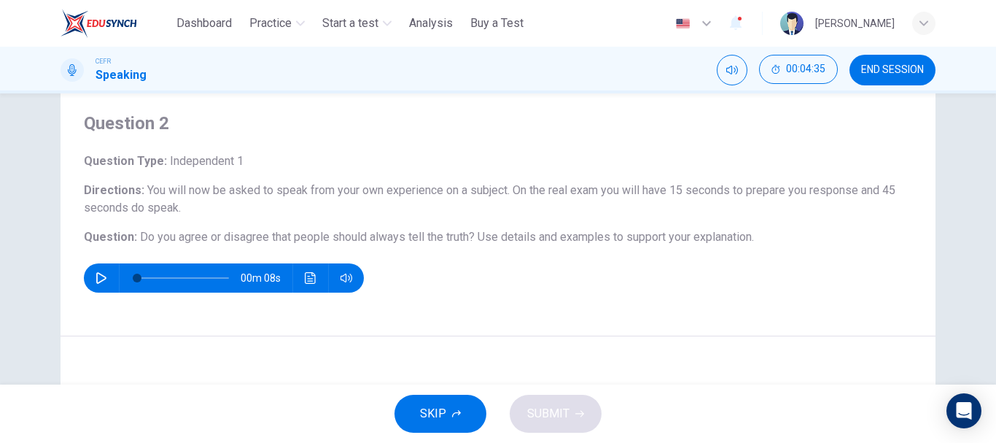
scroll to position [73, 0]
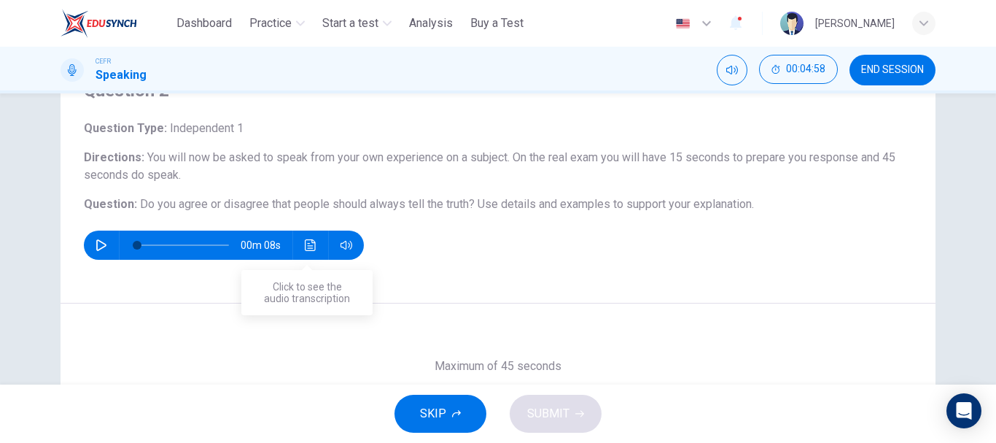
click at [306, 245] on icon "Click to see the audio transcription" at bounding box center [311, 245] width 12 height 12
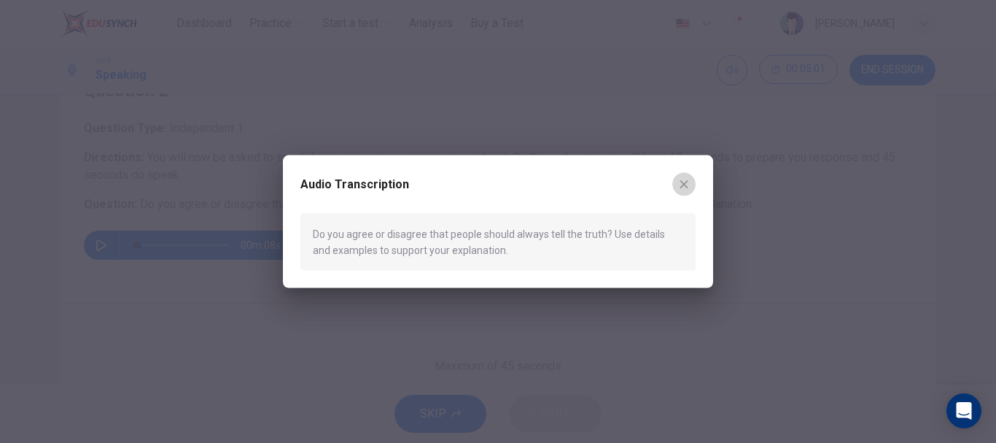
click at [678, 183] on button "button" at bounding box center [683, 183] width 23 height 23
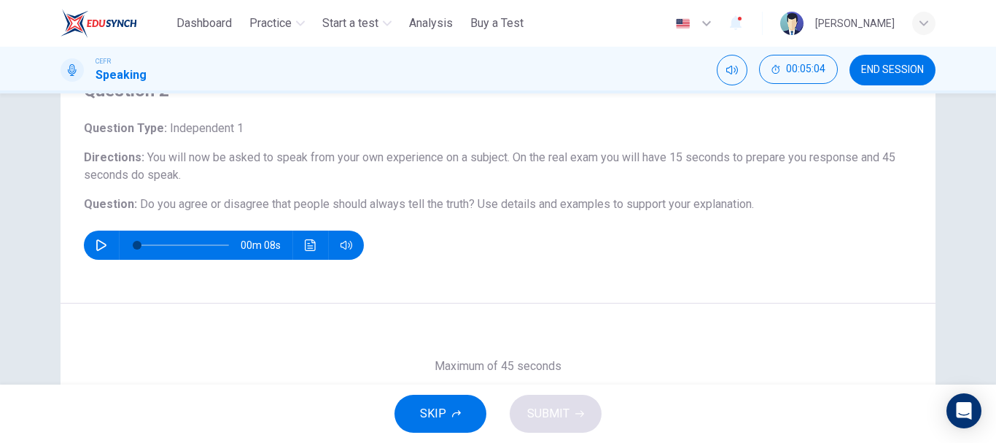
scroll to position [274, 0]
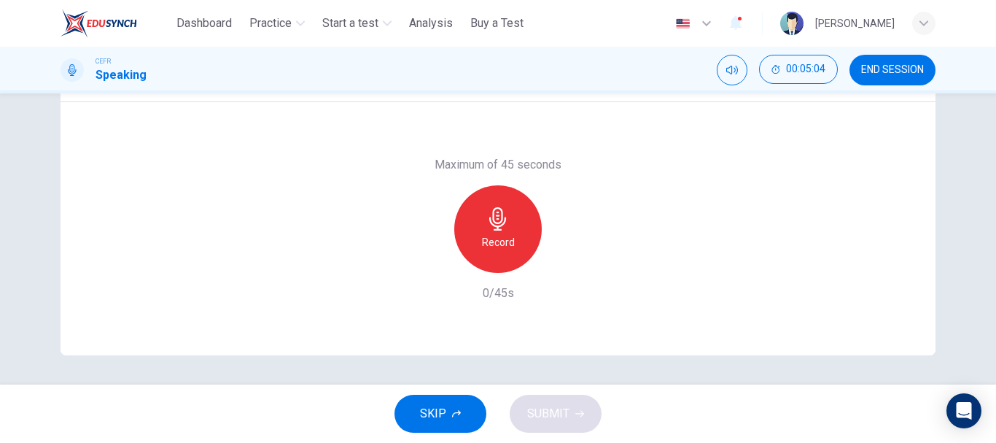
click at [488, 227] on icon "button" at bounding box center [497, 218] width 23 height 23
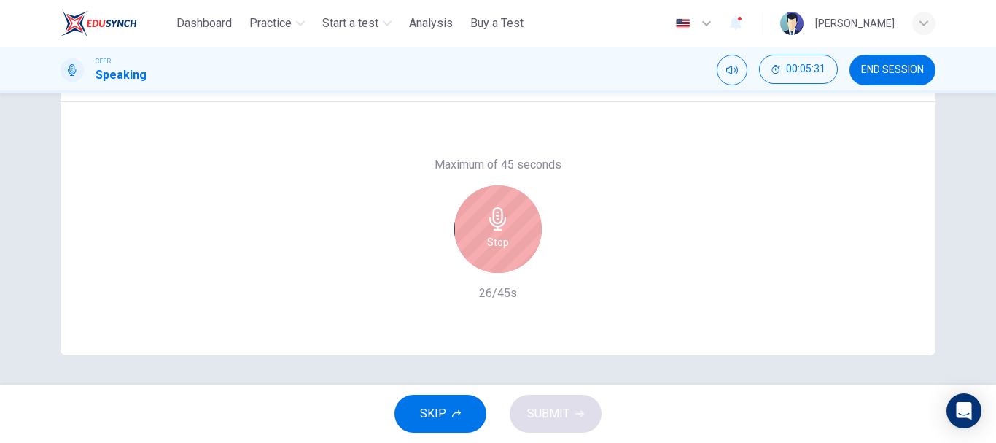
click at [506, 233] on div "Stop" at bounding box center [498, 229] width 88 height 88
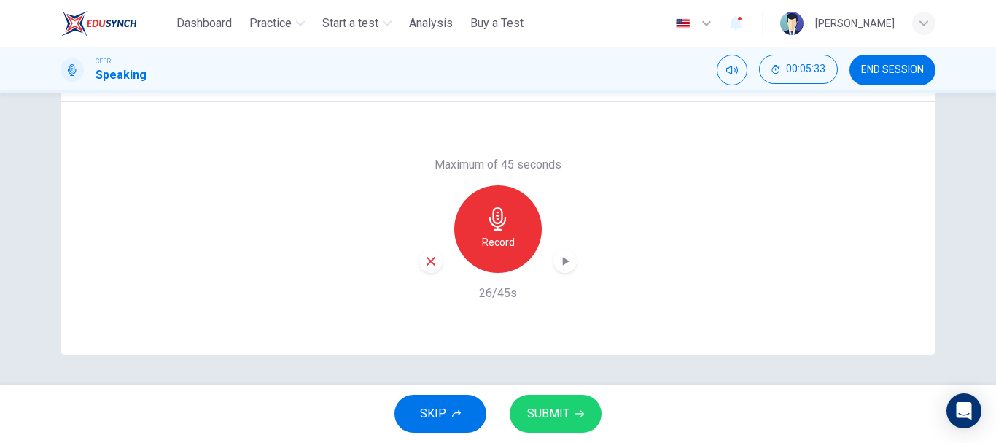
click at [425, 260] on icon "button" at bounding box center [430, 261] width 13 height 13
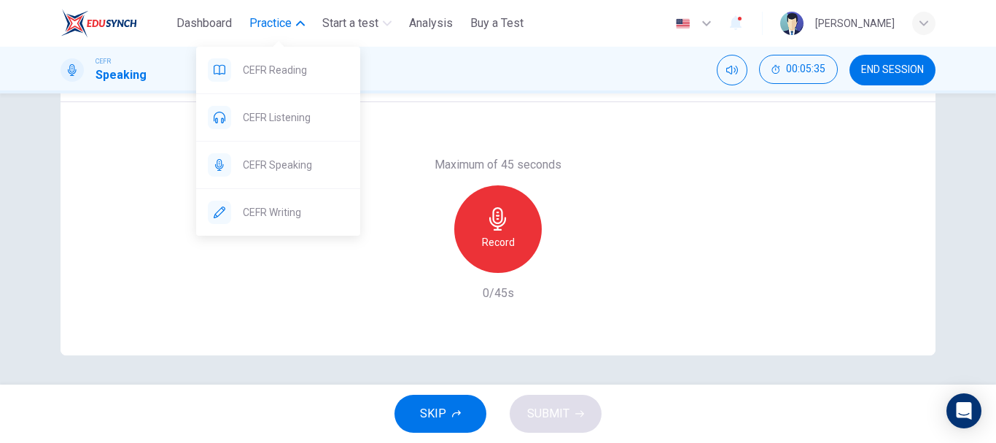
click at [262, 18] on span "Practice" at bounding box center [270, 24] width 42 height 18
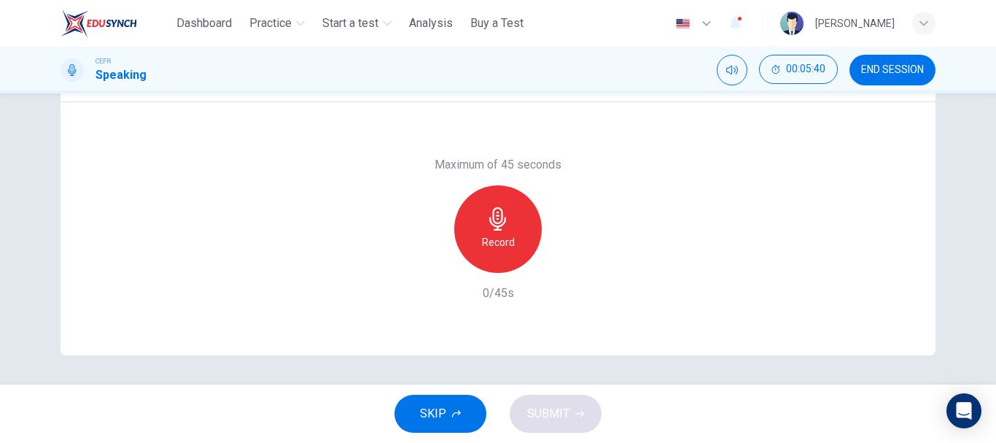
click at [853, 72] on button "END SESSION" at bounding box center [893, 70] width 86 height 31
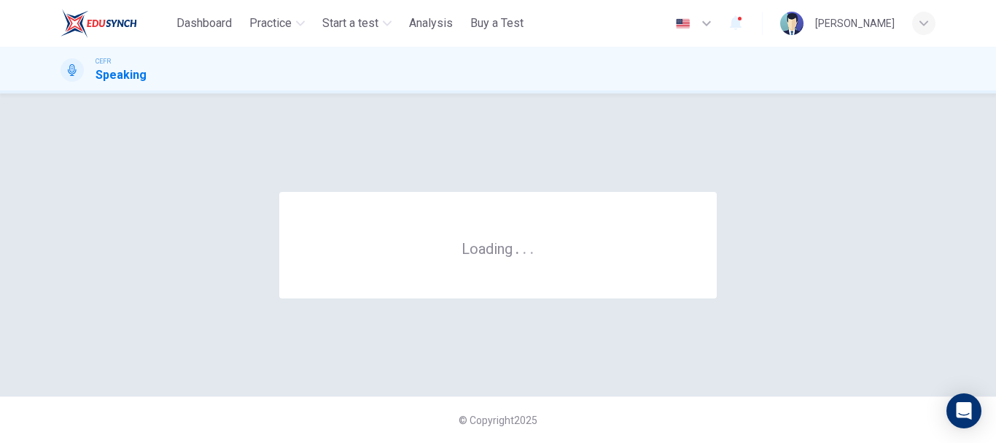
scroll to position [0, 0]
